Goal: Task Accomplishment & Management: Manage account settings

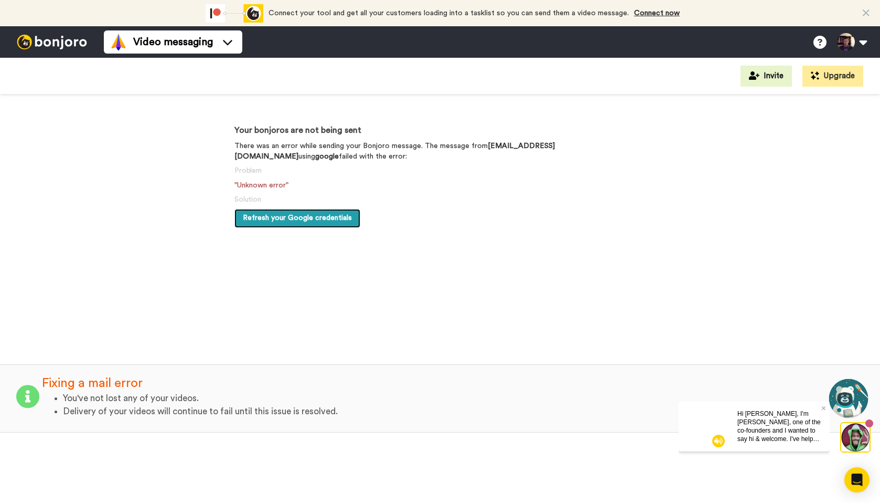
click at [320, 216] on span "Refresh your Google credentials" at bounding box center [297, 217] width 109 height 7
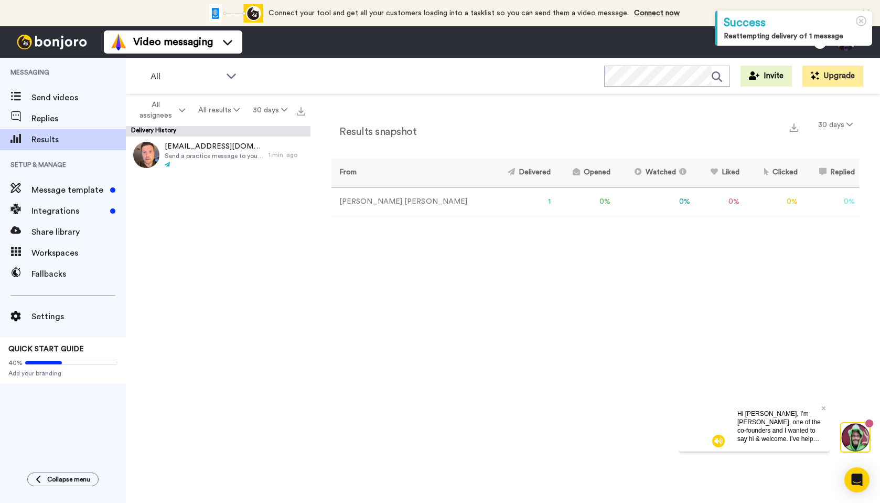
click at [494, 202] on td "1" at bounding box center [523, 201] width 66 height 29
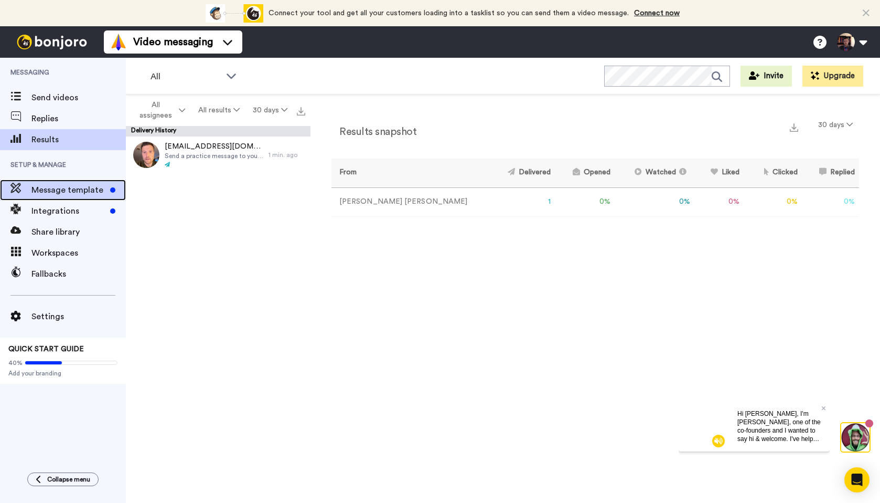
click at [82, 190] on span "Message template" at bounding box center [68, 190] width 75 height 13
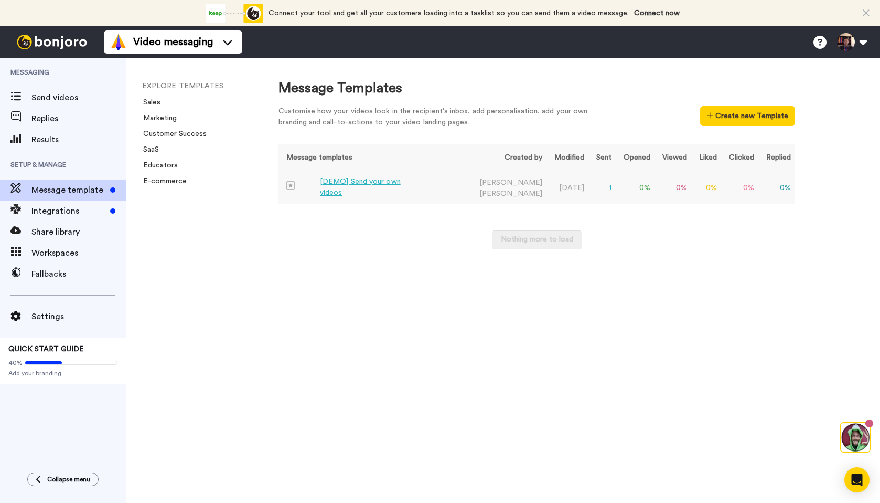
click at [373, 185] on div "[DEMO] Send your own videos" at bounding box center [369, 187] width 99 height 22
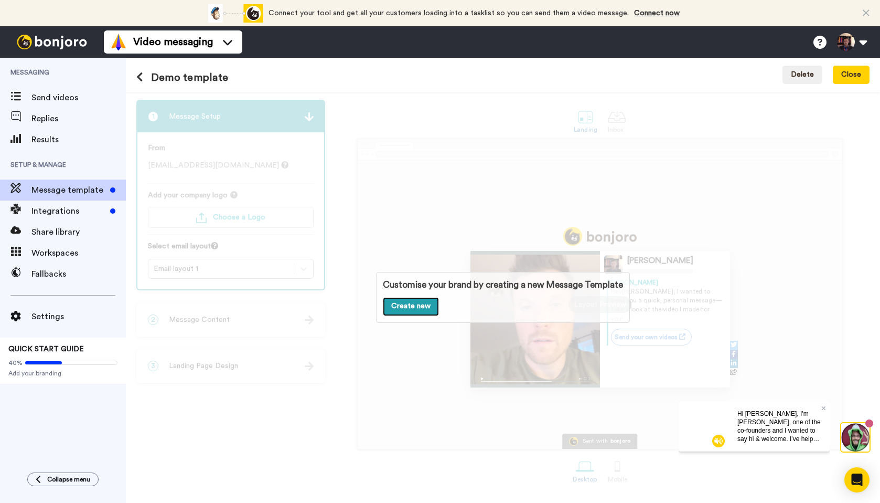
click at [427, 305] on link "Create new" at bounding box center [411, 306] width 56 height 19
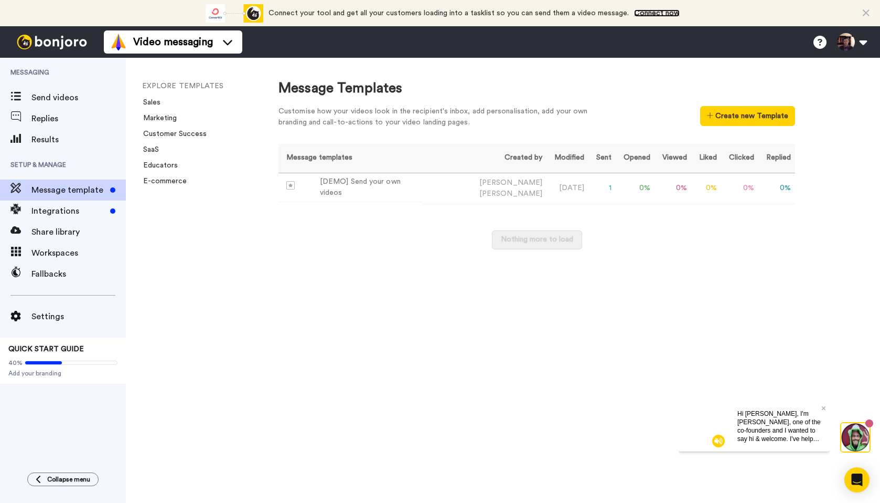
click at [651, 11] on link "Connect now" at bounding box center [657, 12] width 46 height 7
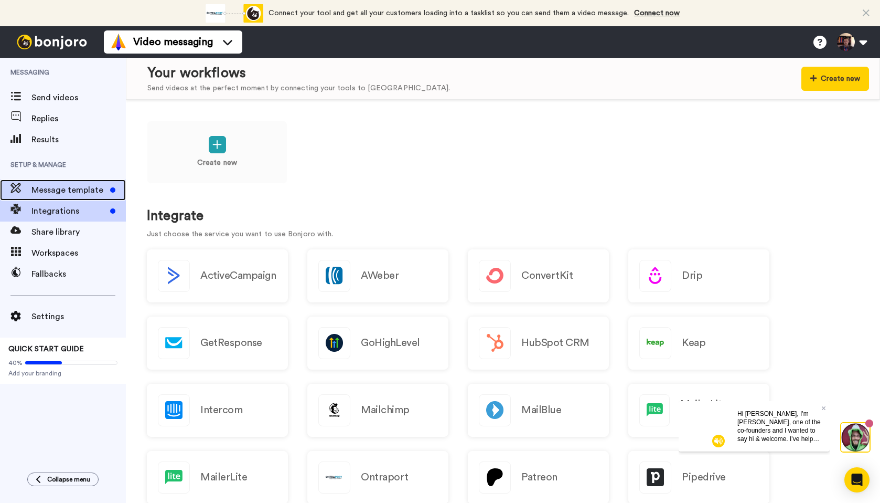
click at [59, 189] on span "Message template" at bounding box center [68, 190] width 75 height 13
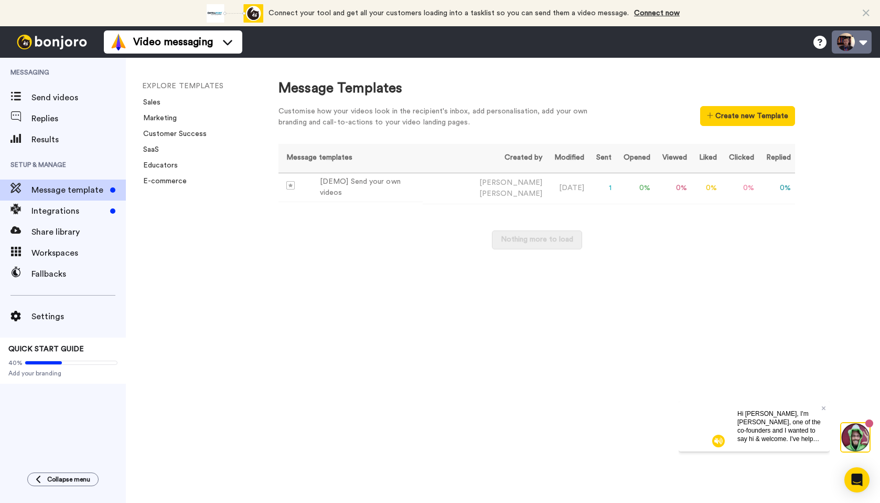
click at [863, 42] on button at bounding box center [852, 41] width 40 height 23
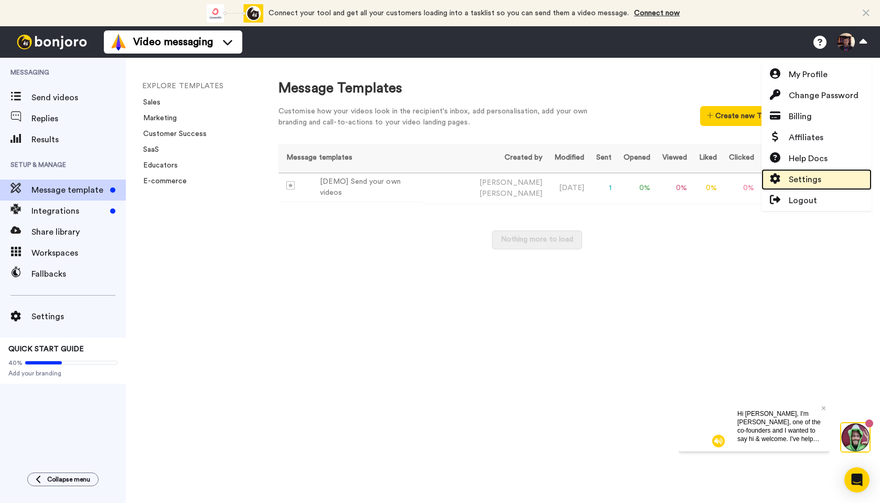
click at [828, 177] on link "Settings" at bounding box center [817, 179] width 110 height 21
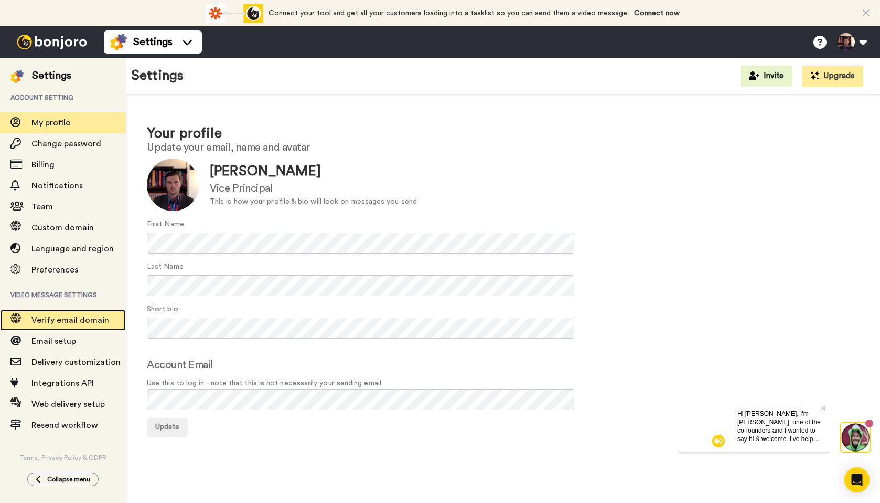
click at [81, 323] on span "Verify email domain" at bounding box center [70, 320] width 78 height 8
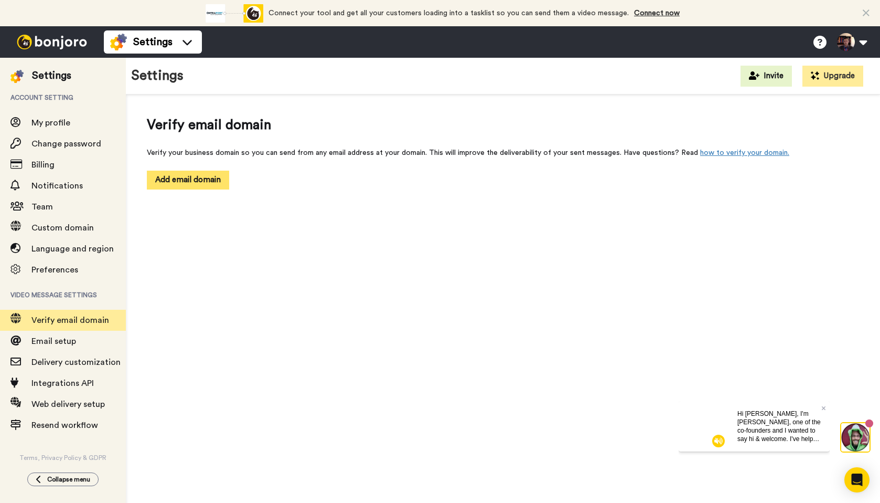
click at [184, 175] on button "Add email domain" at bounding box center [188, 180] width 82 height 18
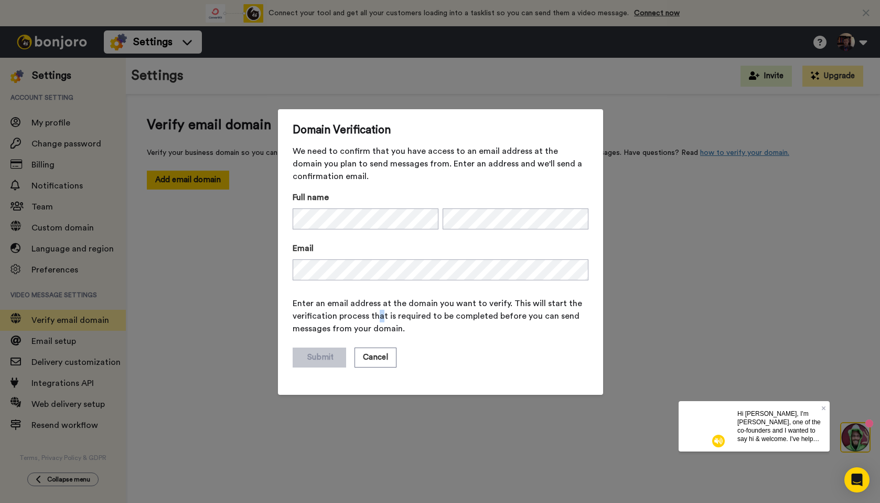
click at [375, 311] on span "Enter an email address at the domain you want to verify. This will start the ve…" at bounding box center [441, 316] width 296 height 38
click at [490, 333] on span "Enter an email address at the domain you want to verify. This will start the ve…" at bounding box center [441, 316] width 296 height 38
click at [305, 358] on button "Submit" at bounding box center [320, 357] width 54 height 20
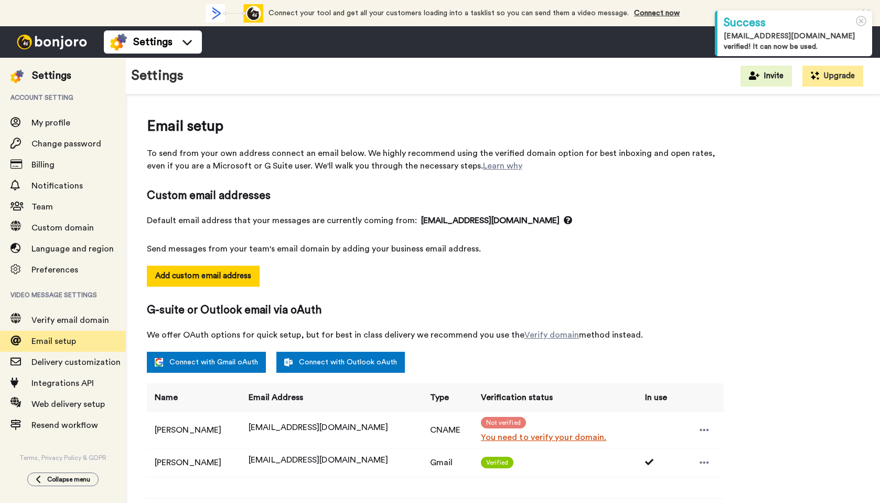
select select "163699"
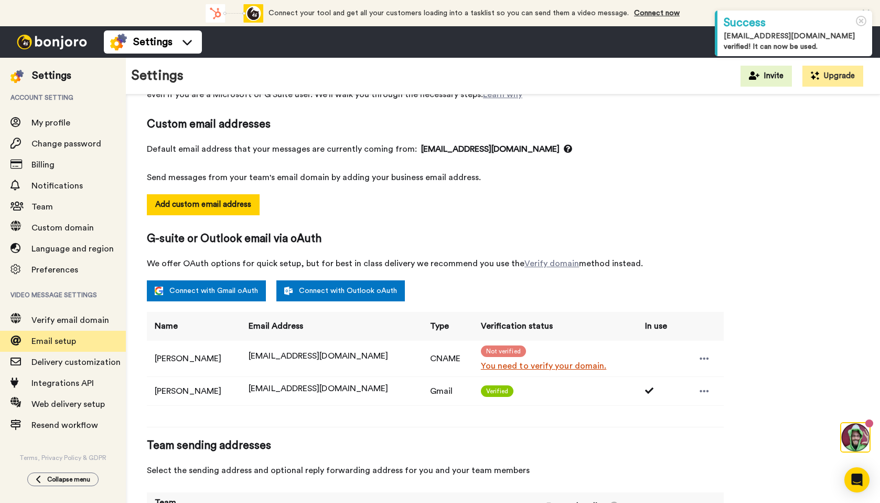
scroll to position [82, 0]
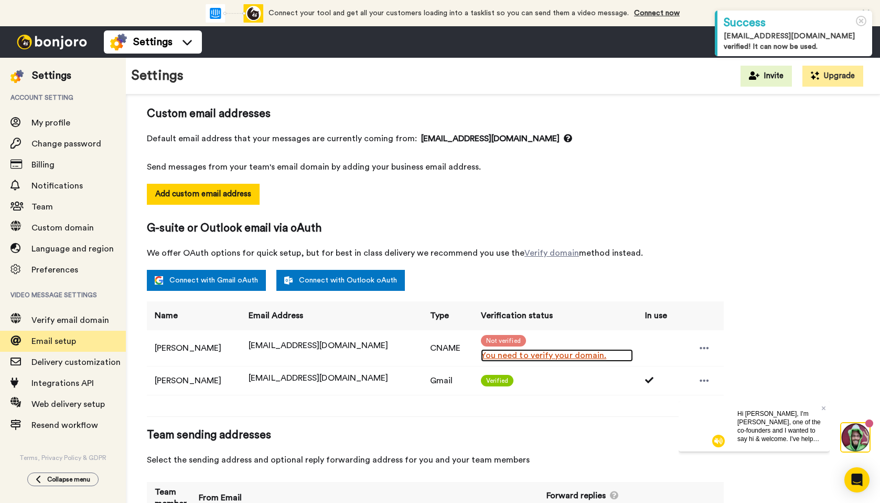
click at [536, 352] on link "You need to verify your domain." at bounding box center [557, 355] width 152 height 13
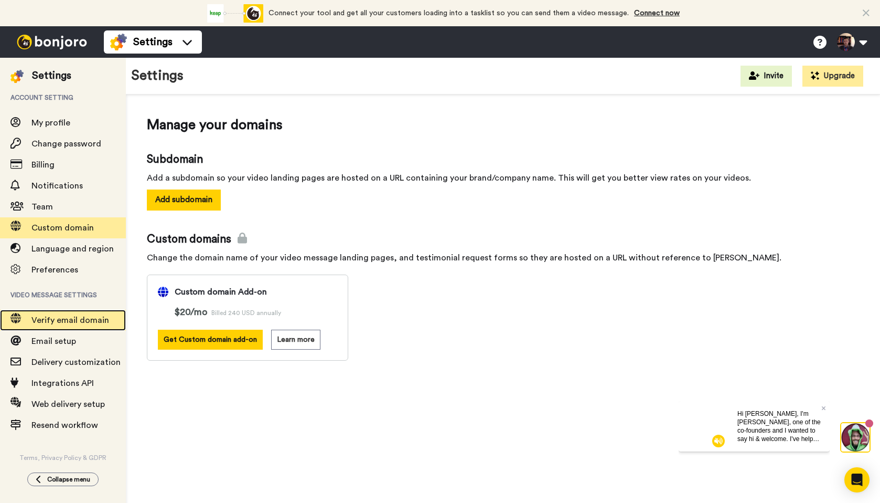
click at [57, 319] on span "Verify email domain" at bounding box center [70, 320] width 78 height 8
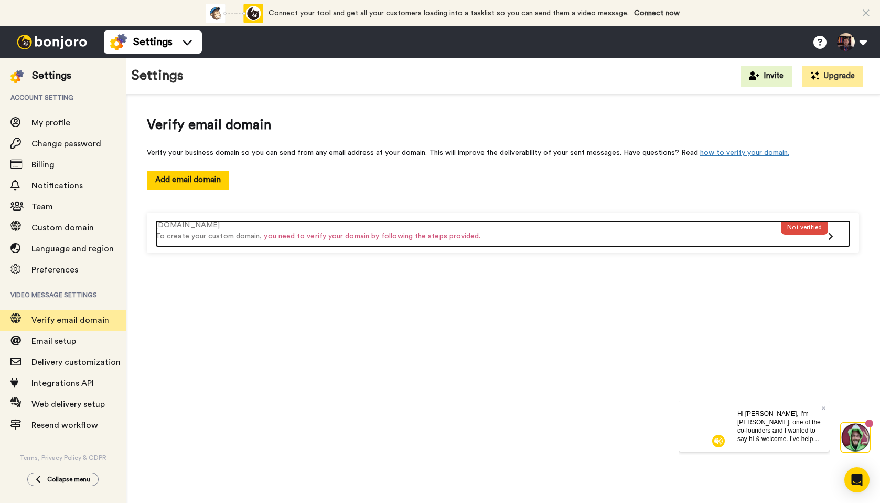
click at [830, 236] on icon at bounding box center [830, 236] width 5 height 8
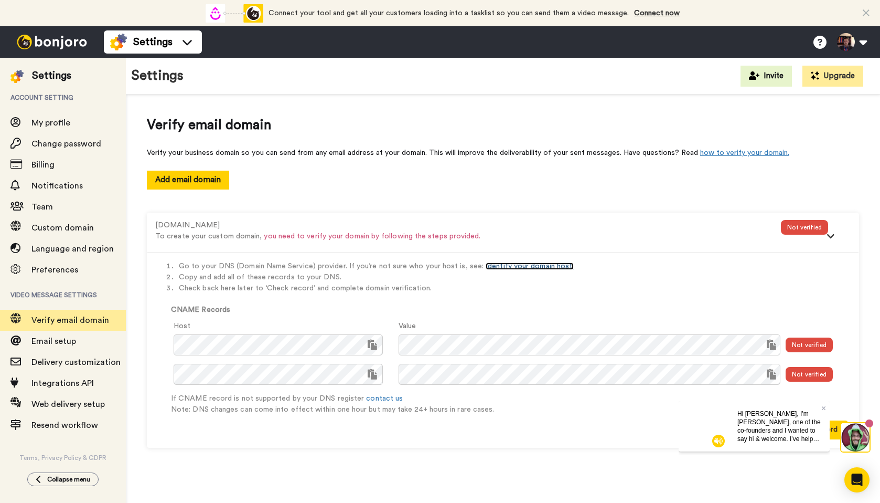
click at [541, 264] on link "Identify your domain host." at bounding box center [530, 265] width 88 height 7
